Goal: Task Accomplishment & Management: Manage account settings

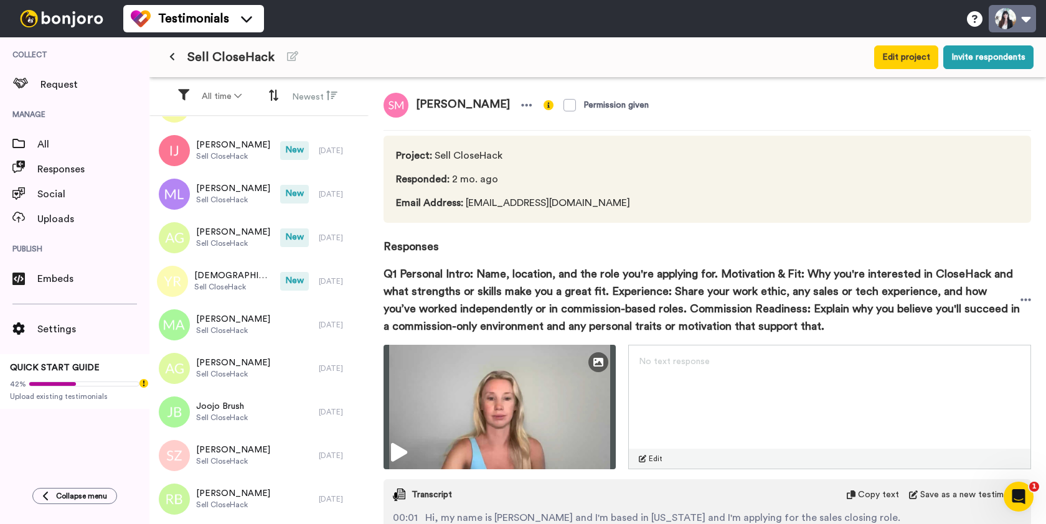
click at [1028, 15] on button at bounding box center [1011, 18] width 47 height 27
click at [64, 24] on img at bounding box center [61, 18] width 93 height 17
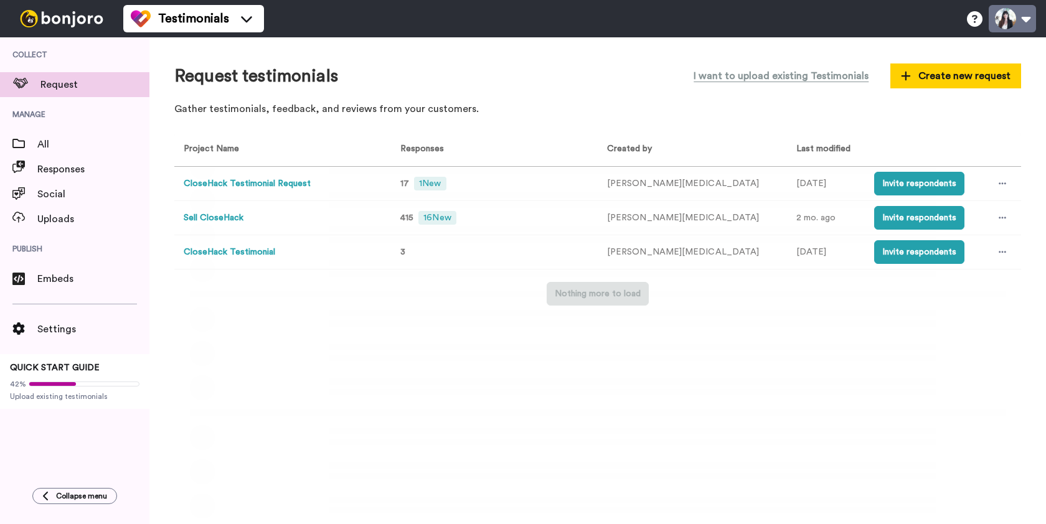
click at [1019, 22] on button at bounding box center [1011, 18] width 47 height 27
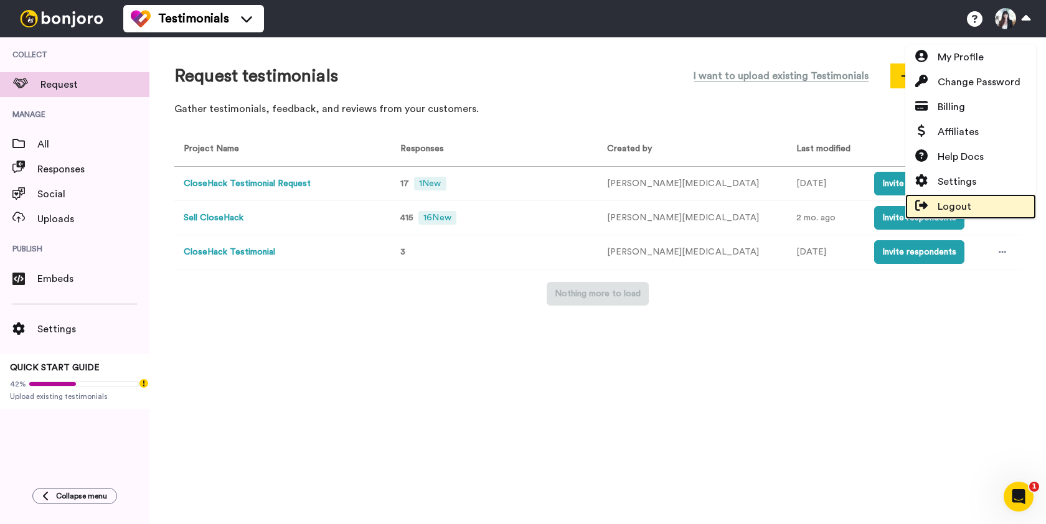
click at [962, 209] on span "Logout" at bounding box center [954, 206] width 34 height 15
